Goal: Find specific page/section: Find specific page/section

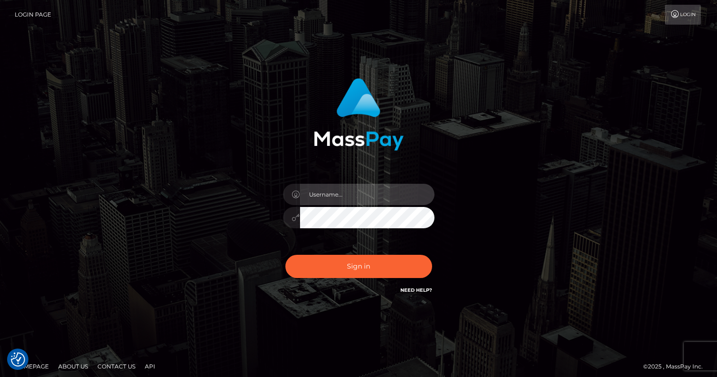
click at [362, 197] on input "text" at bounding box center [367, 194] width 134 height 21
type input "oli.fanvue"
click at [333, 186] on input "text" at bounding box center [367, 194] width 134 height 21
type input "oli.fanvue"
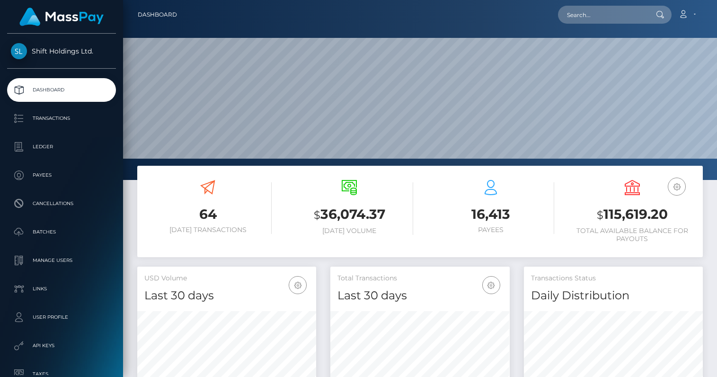
scroll to position [167, 179]
click at [585, 9] on input "text" at bounding box center [602, 15] width 89 height 18
paste input "[EMAIL_ADDRESS][DOMAIN_NAME]"
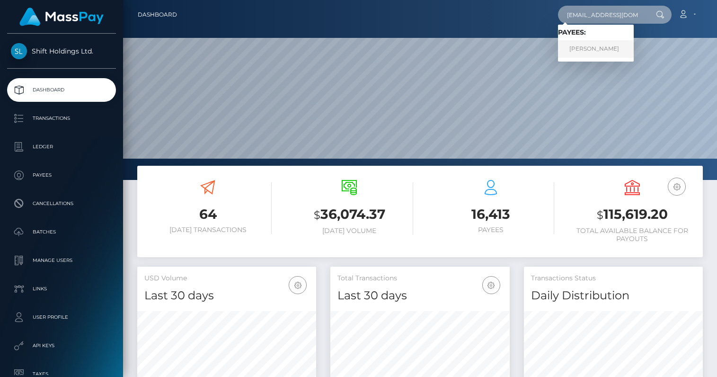
type input "[EMAIL_ADDRESS][DOMAIN_NAME]"
click at [599, 47] on link "Lauren Martin" at bounding box center [596, 49] width 76 height 18
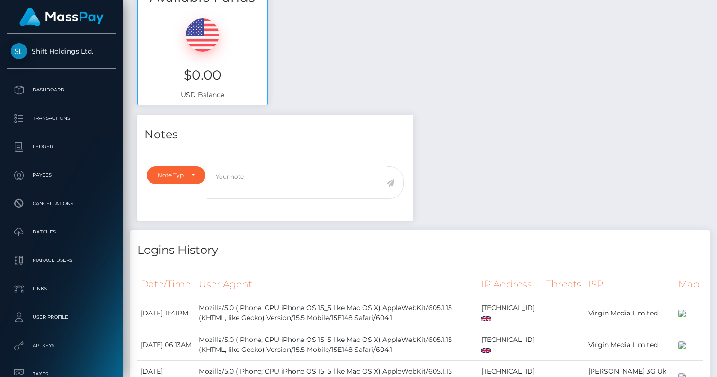
scroll to position [455, 0]
